Goal: Find specific page/section: Find specific page/section

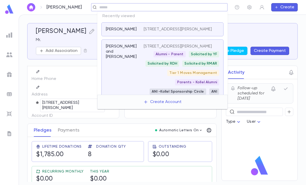
click at [131, 84] on div "[PERSON_NAME] and [PERSON_NAME]" at bounding box center [125, 74] width 38 height 60
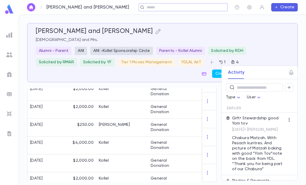
scroll to position [310, 0]
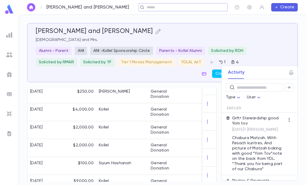
click at [142, 144] on div "Kollel" at bounding box center [122, 148] width 52 height 18
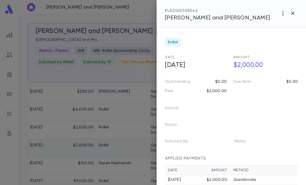
click at [294, 14] on icon "button" at bounding box center [292, 13] width 3 height 3
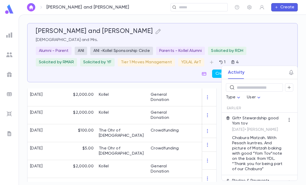
scroll to position [200, 0]
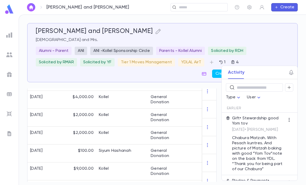
click at [150, 152] on div "General Donation" at bounding box center [167, 154] width 39 height 18
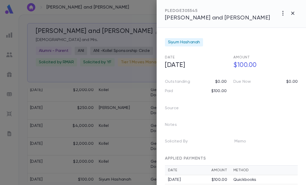
click at [133, 156] on div at bounding box center [153, 92] width 306 height 185
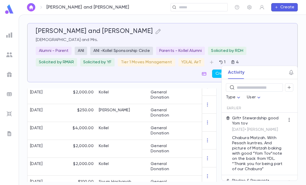
scroll to position [291, 0]
click at [211, 9] on input "text" at bounding box center [197, 7] width 40 height 5
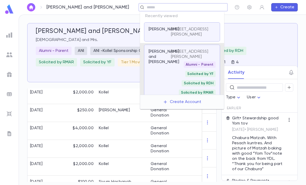
scroll to position [87, 0]
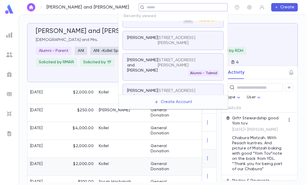
click at [131, 158] on div "Kollel" at bounding box center [122, 167] width 52 height 18
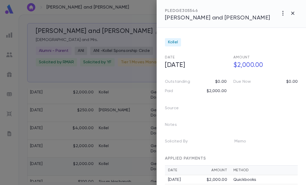
click at [289, 11] on button "button" at bounding box center [293, 13] width 10 height 10
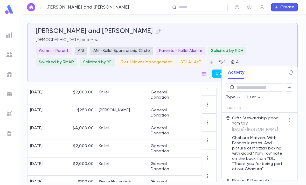
click at [205, 4] on div "​" at bounding box center [199, 7] width 57 height 8
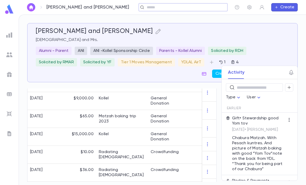
scroll to position [394, 0]
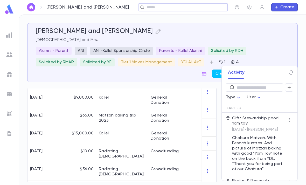
click at [147, 155] on div "Radiating [DEMOGRAPHIC_DATA]" at bounding box center [122, 154] width 52 height 18
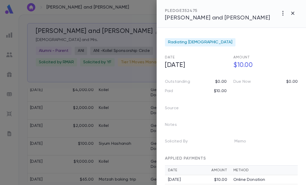
click at [134, 161] on div at bounding box center [153, 92] width 306 height 185
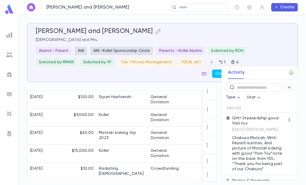
scroll to position [374, 0]
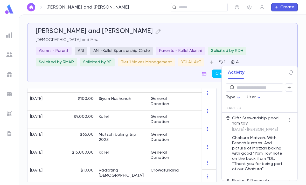
click at [134, 164] on div "Radiating [DEMOGRAPHIC_DATA]" at bounding box center [122, 173] width 52 height 18
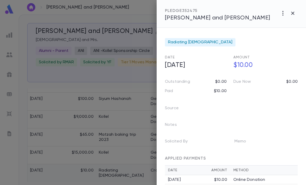
click at [128, 162] on div at bounding box center [153, 92] width 306 height 185
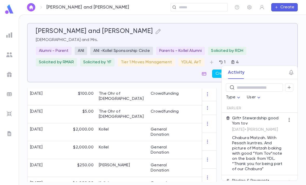
scroll to position [226, 0]
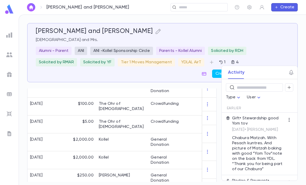
click at [145, 115] on div "The Ohr of [DEMOGRAPHIC_DATA]" at bounding box center [122, 124] width 52 height 18
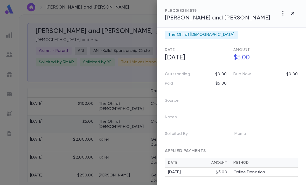
scroll to position [8, 0]
click at [226, 169] on td "[DATE] $5.00" at bounding box center [197, 172] width 65 height 9
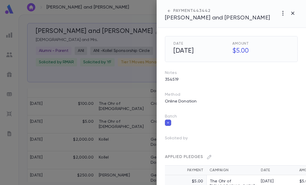
click at [132, 167] on div at bounding box center [153, 92] width 306 height 185
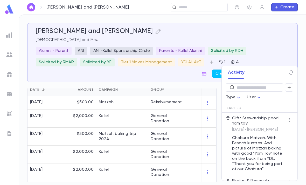
scroll to position [148, 0]
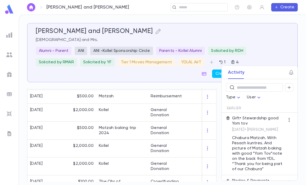
click at [125, 183] on div "The Ohr of [DEMOGRAPHIC_DATA]" at bounding box center [122, 184] width 47 height 10
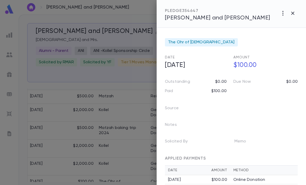
click at [123, 142] on div at bounding box center [153, 92] width 306 height 185
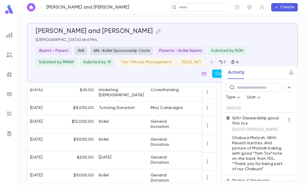
scroll to position [17, 0]
